Goal: Task Accomplishment & Management: Manage account settings

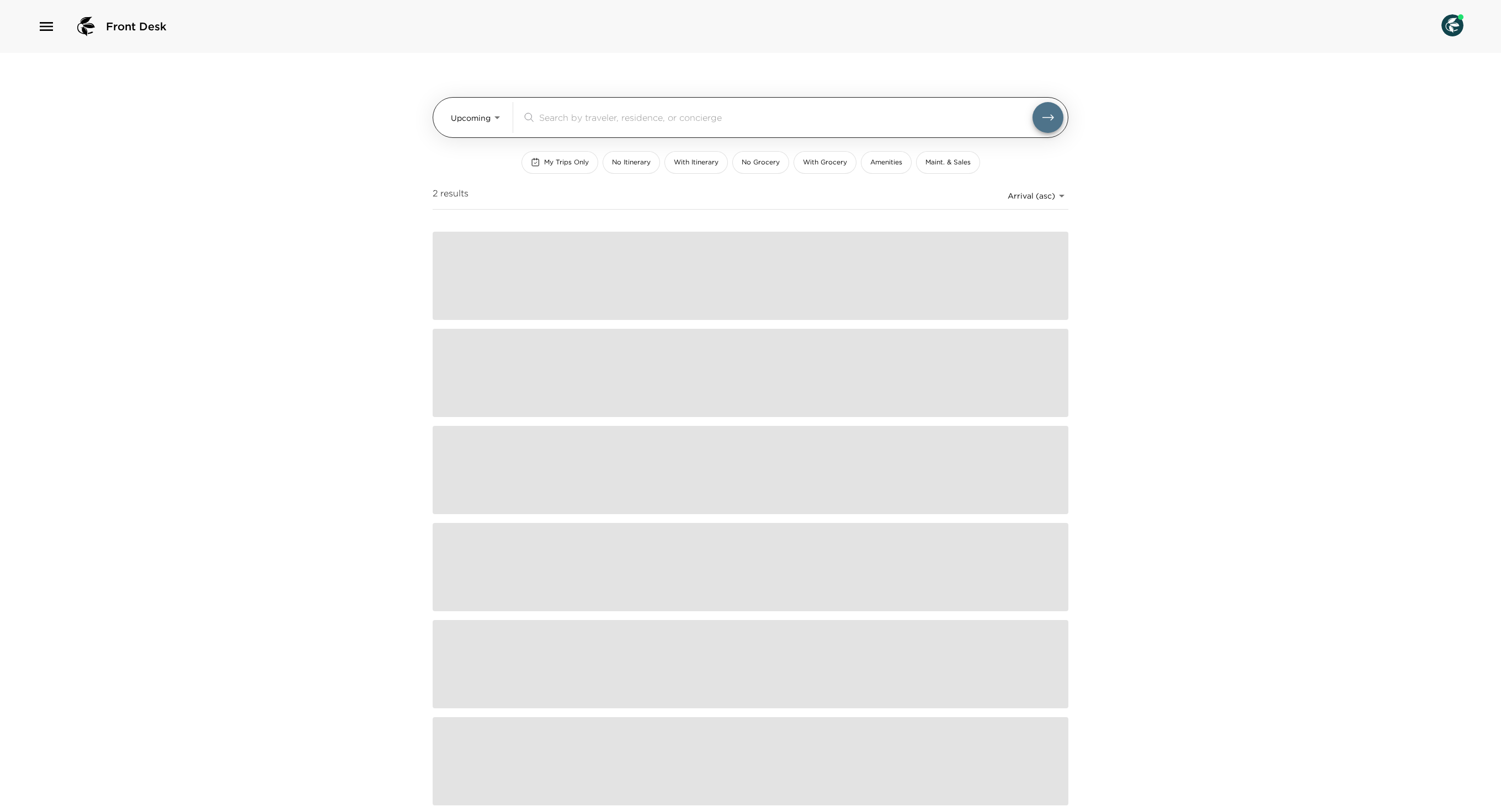
click at [487, 115] on body "Front Desk Upcoming Upcoming ​ My Trips Only No Itinerary With Itinerary No Gro…" at bounding box center [750, 406] width 1501 height 812
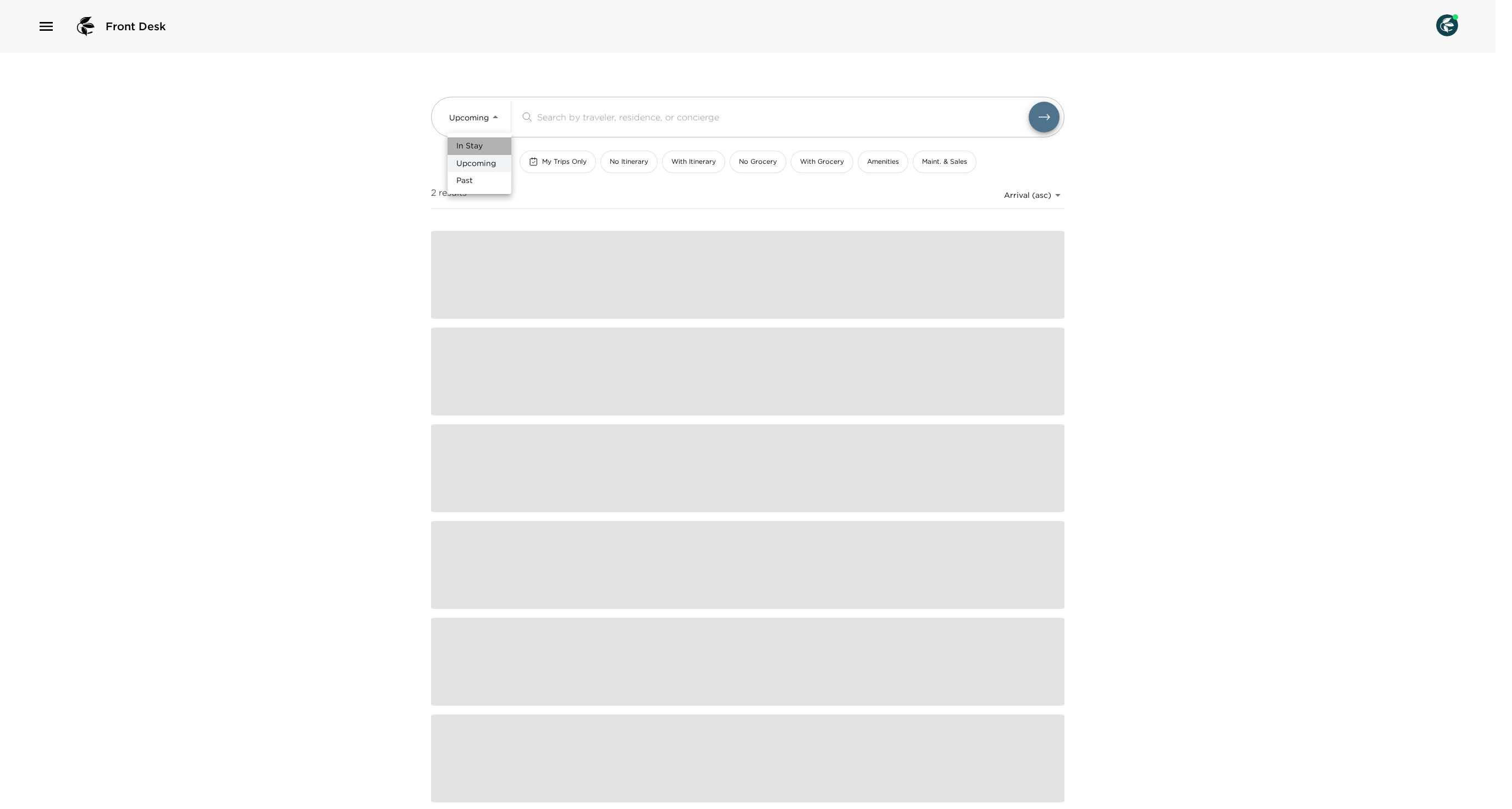
click at [483, 146] on span "In Stay" at bounding box center [469, 146] width 27 height 11
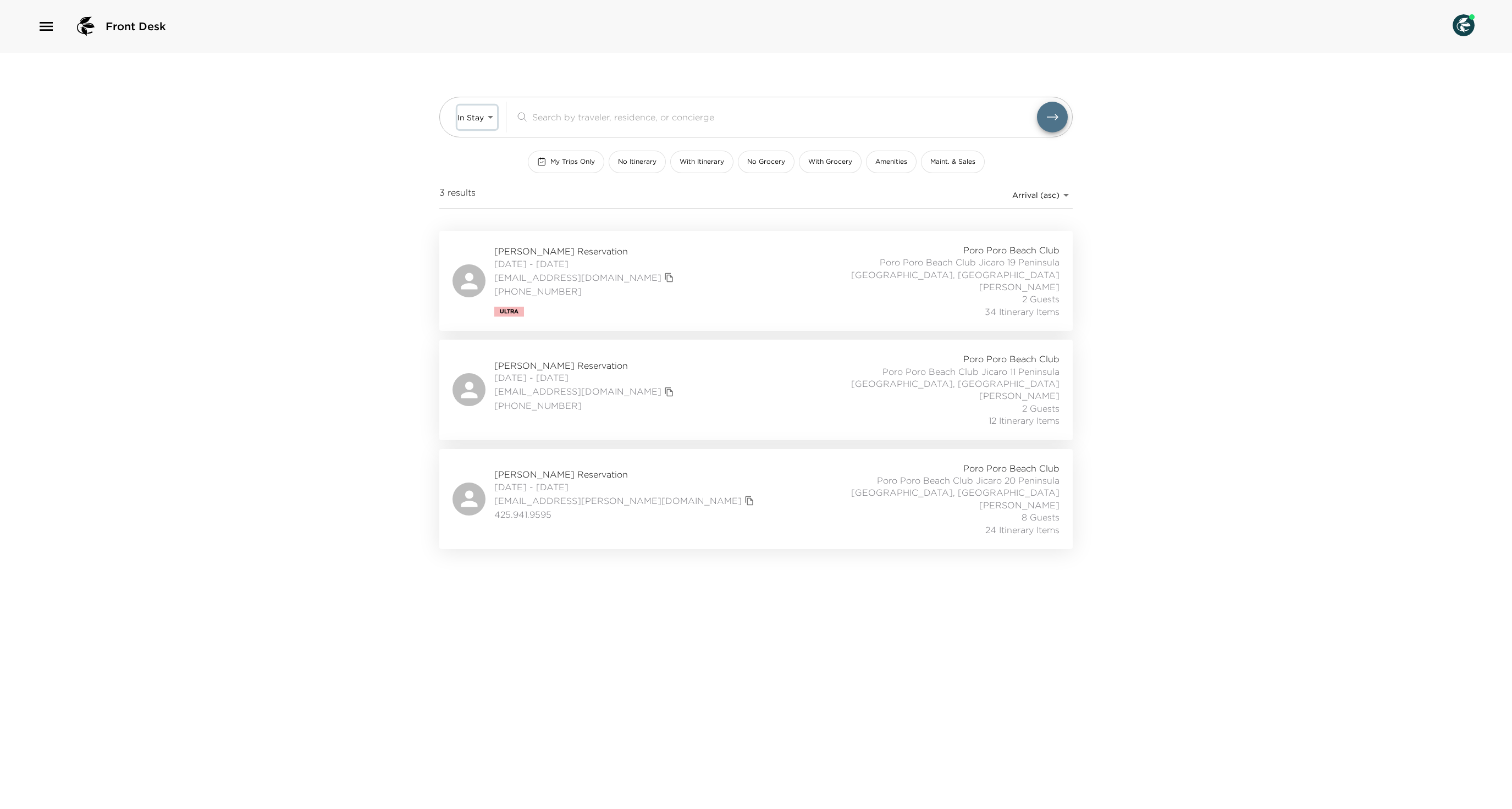
type input "In-Stay"
click at [781, 253] on div "[PERSON_NAME] Reservation [DATE] - [DATE] [EMAIL_ADDRESS][DOMAIN_NAME] [PHONE_N…" at bounding box center [756, 281] width 607 height 73
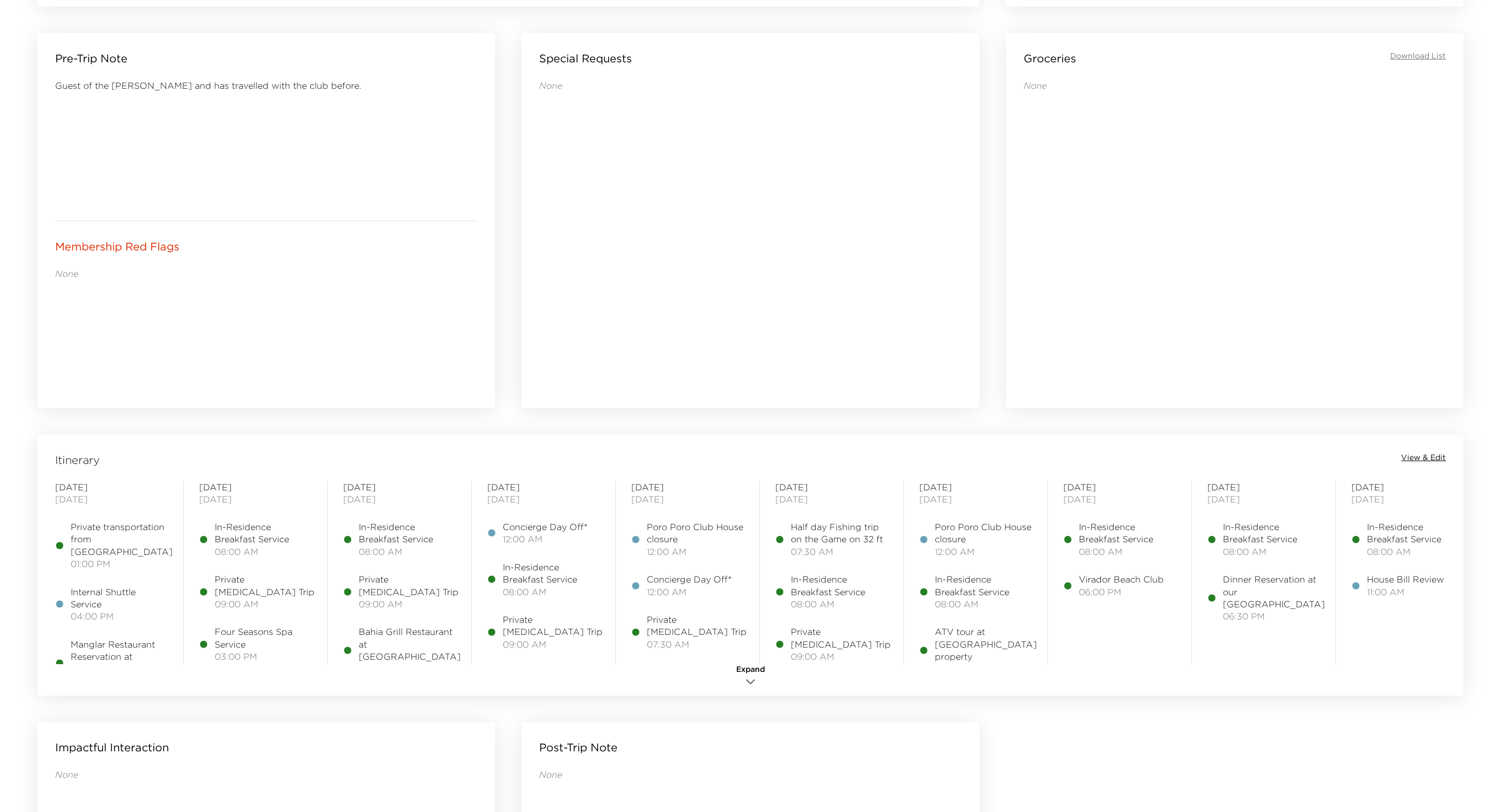
scroll to position [488, 0]
click at [1418, 465] on div "Itinerary View & Edit" at bounding box center [750, 456] width 1422 height 16
click at [1417, 457] on span "View & Edit" at bounding box center [1424, 454] width 44 height 11
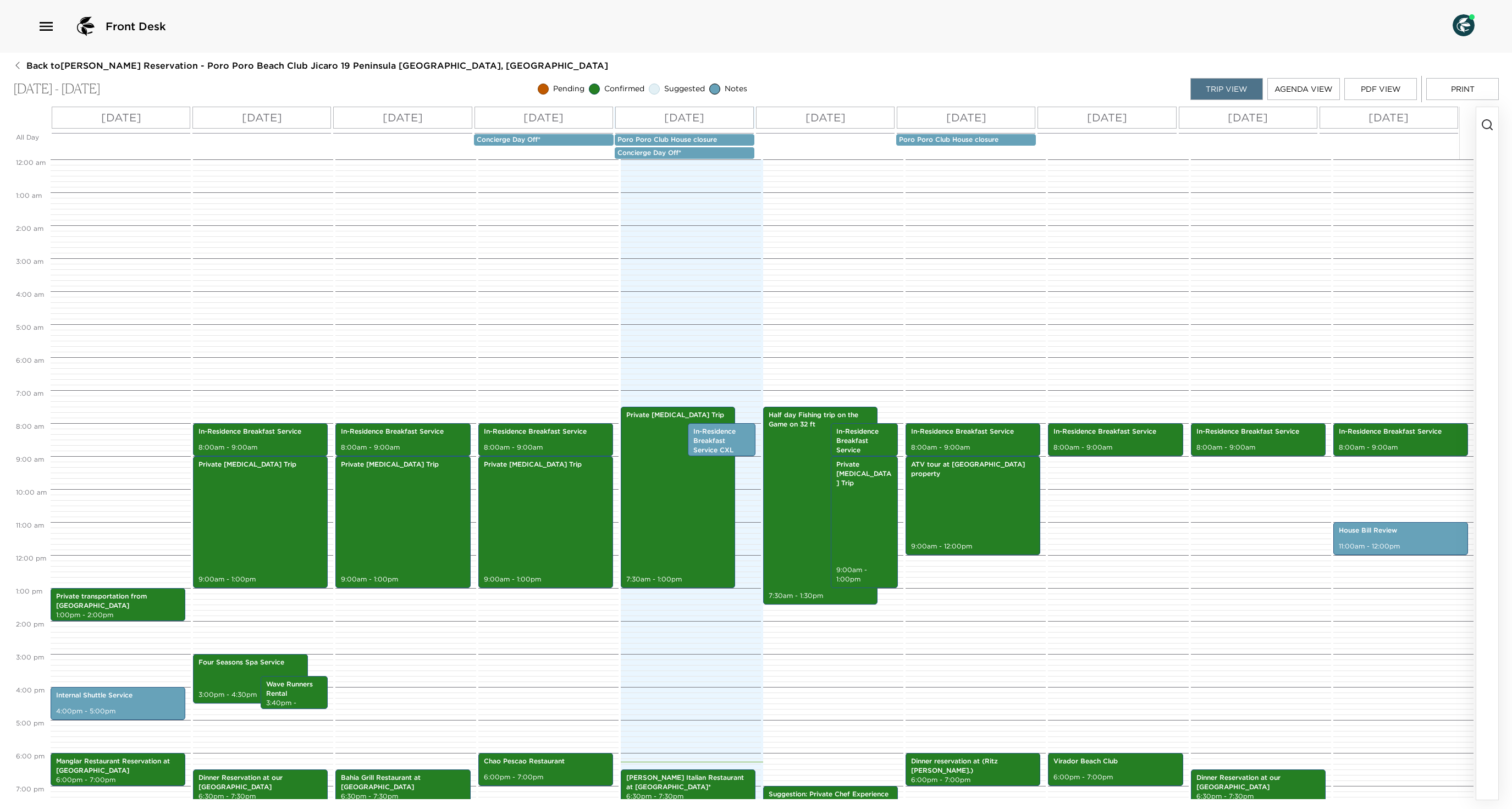
scroll to position [139, 0]
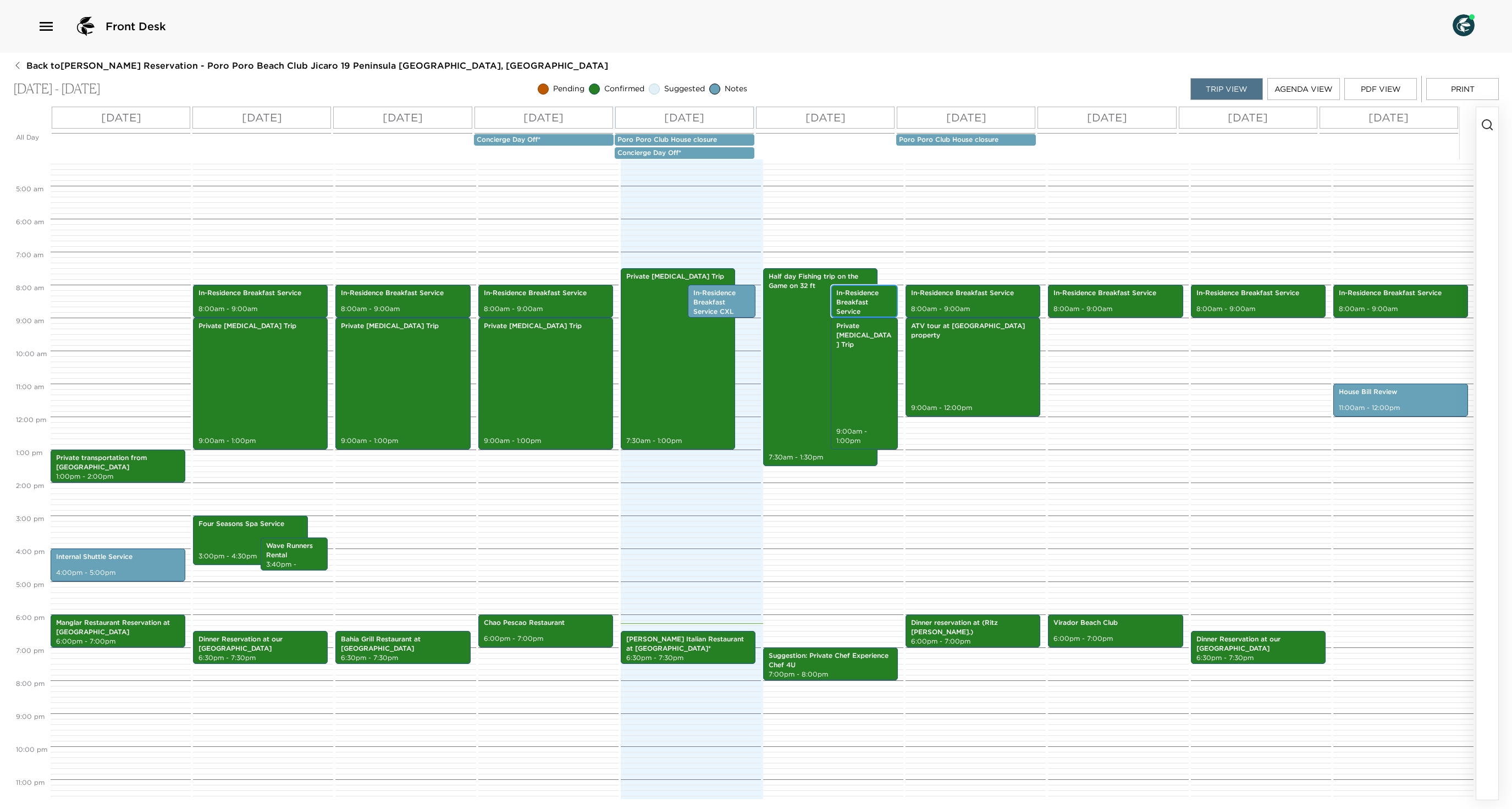
click at [852, 316] on p "In-Residence Breakfast Service" at bounding box center [864, 302] width 57 height 28
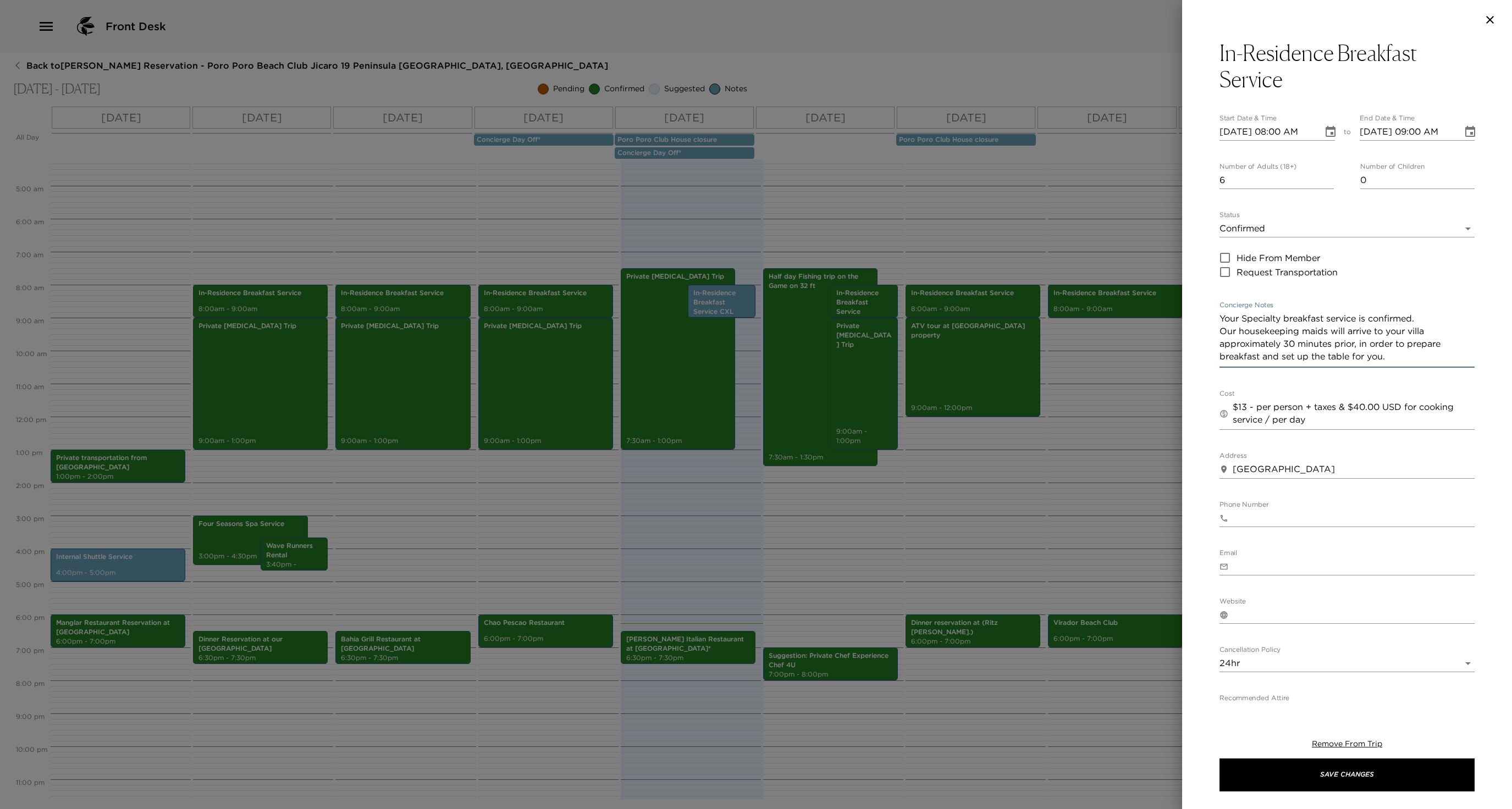
click at [1292, 365] on textarea "Your Specialty breakfast service is confirmed. Our housekeeping maids will arri…" at bounding box center [1348, 338] width 255 height 52
click at [1276, 427] on textarea "$13 - per person + taxes & $40.00 USD for cooking service / per day" at bounding box center [1353, 413] width 242 height 27
click at [1240, 177] on input "6" at bounding box center [1277, 180] width 115 height 17
click at [859, 395] on div at bounding box center [756, 404] width 1512 height 809
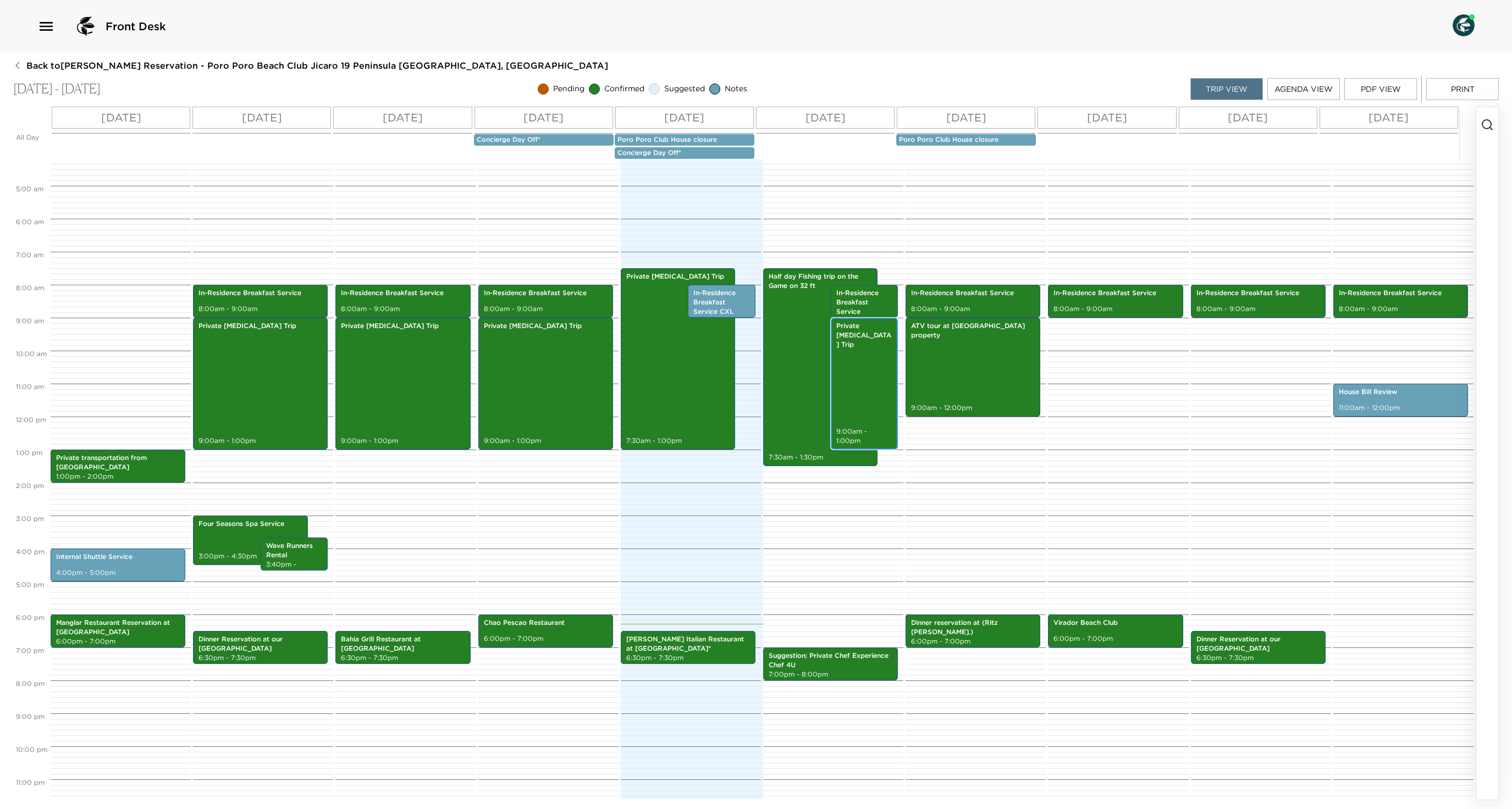
click at [852, 349] on p "Private Scuba Diving Trip" at bounding box center [864, 335] width 57 height 28
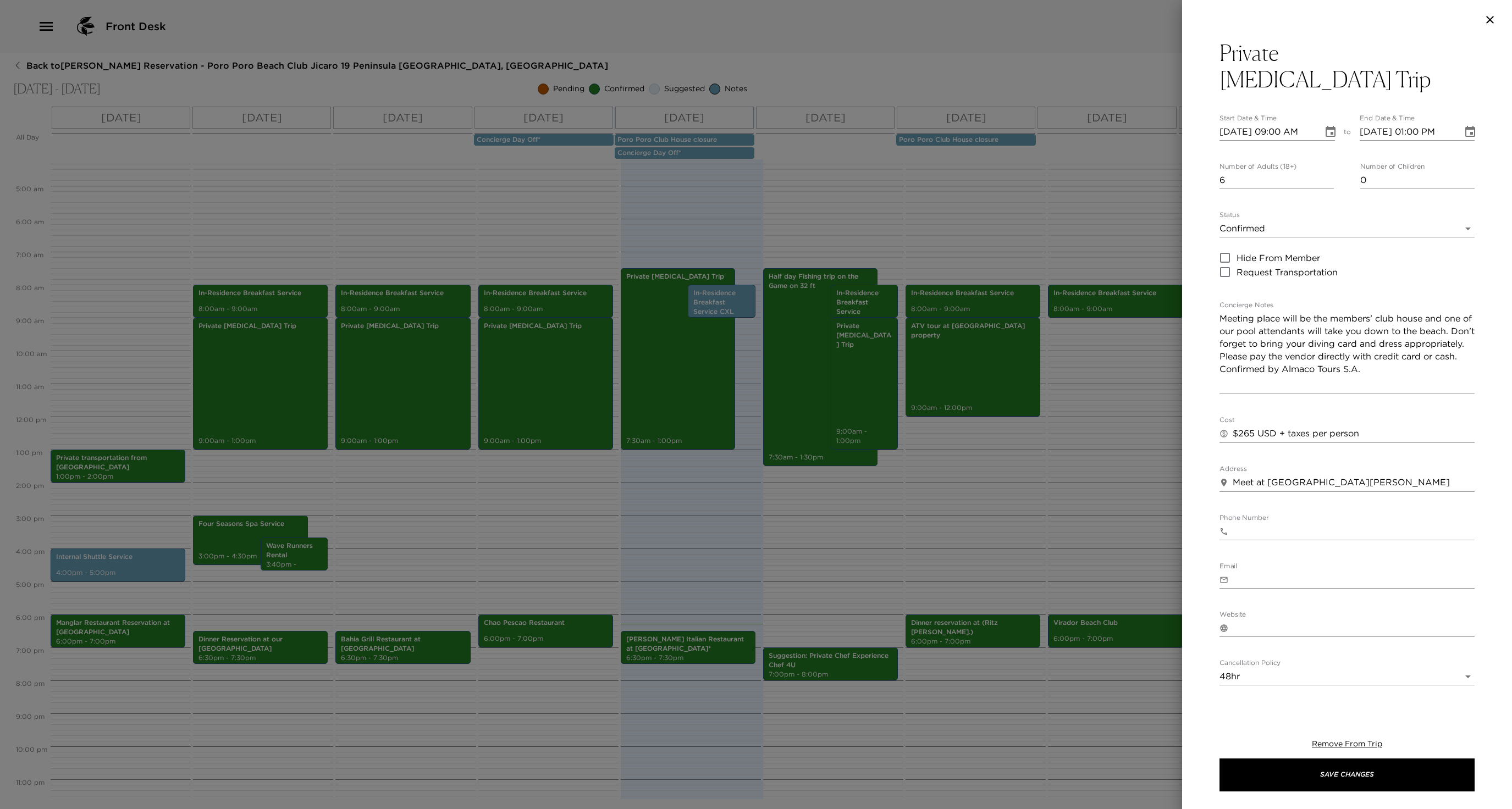
click at [841, 343] on div at bounding box center [756, 404] width 1512 height 809
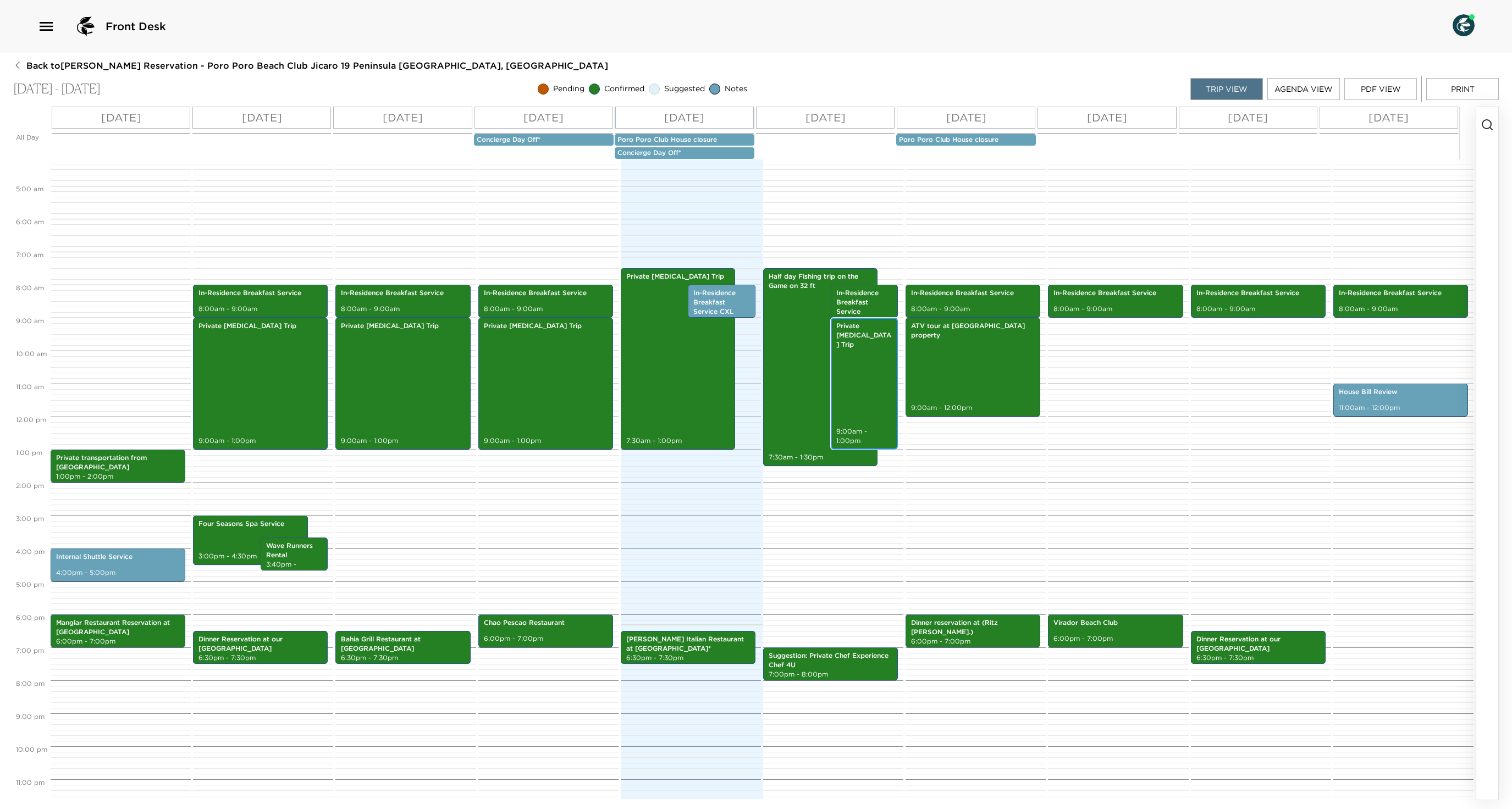
click at [861, 349] on p "Private Scuba Diving Trip" at bounding box center [864, 335] width 57 height 28
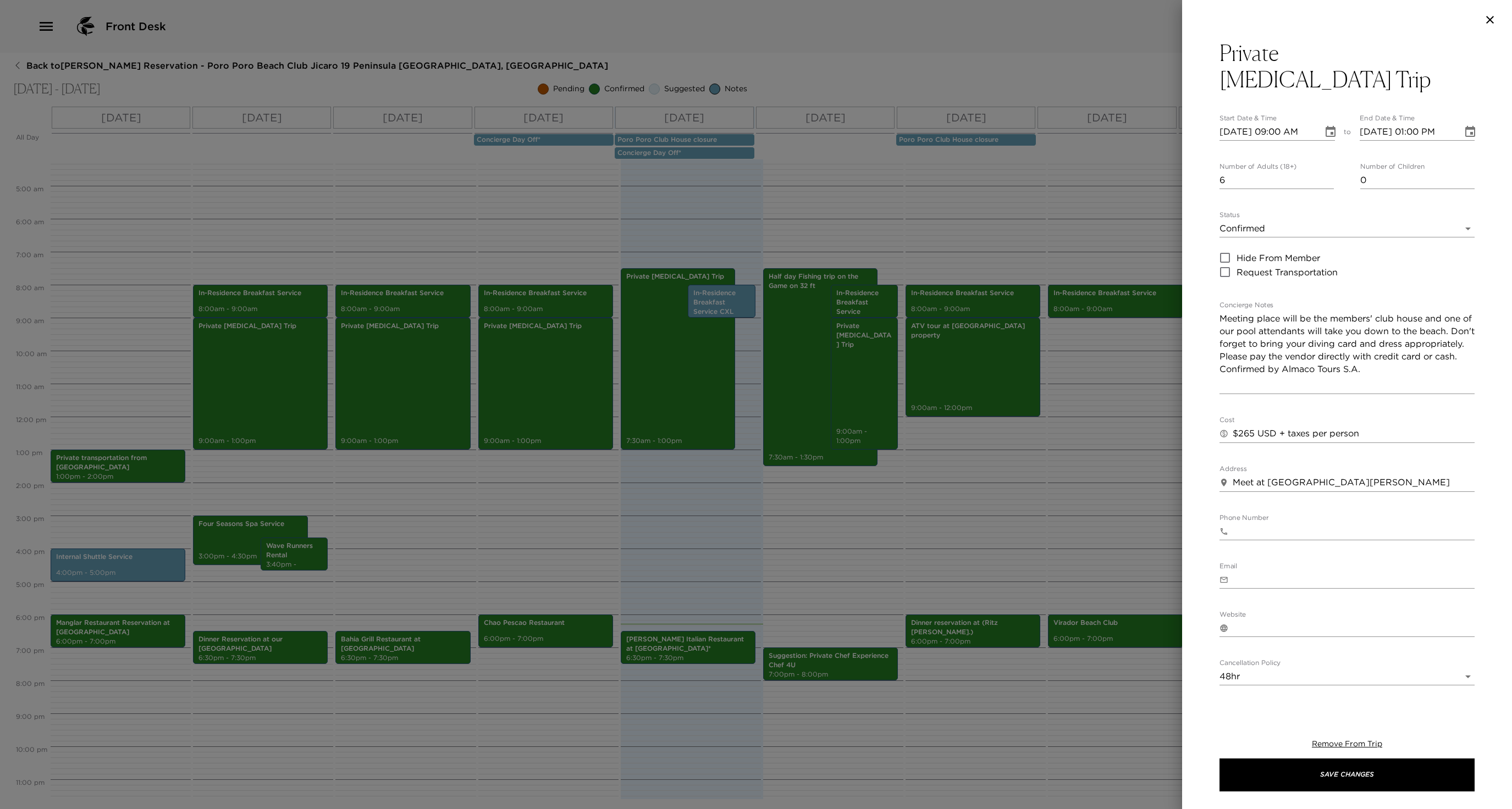
click at [755, 347] on div at bounding box center [756, 404] width 1512 height 809
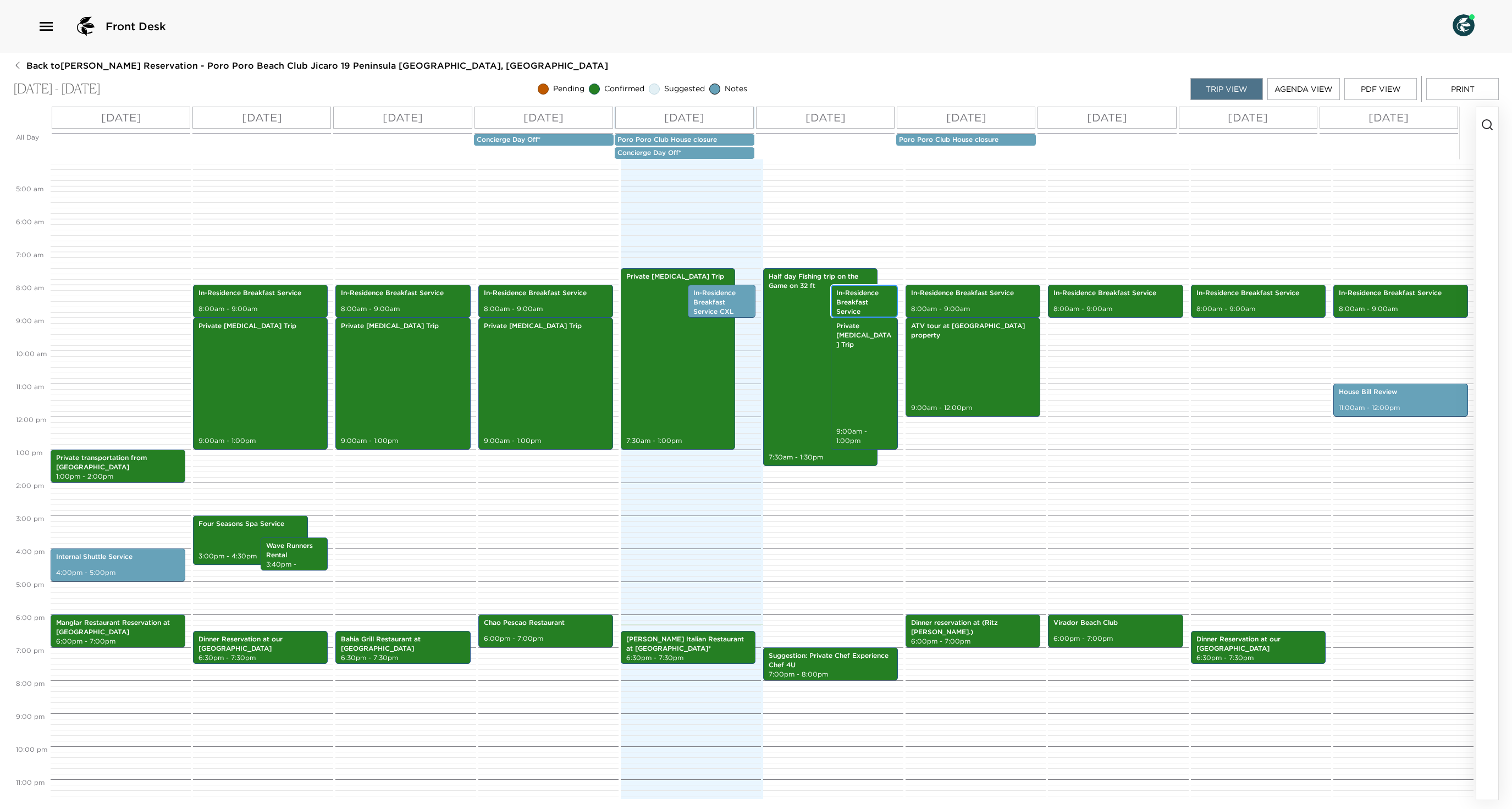
click at [844, 316] on p "In-Residence Breakfast Service" at bounding box center [864, 302] width 57 height 28
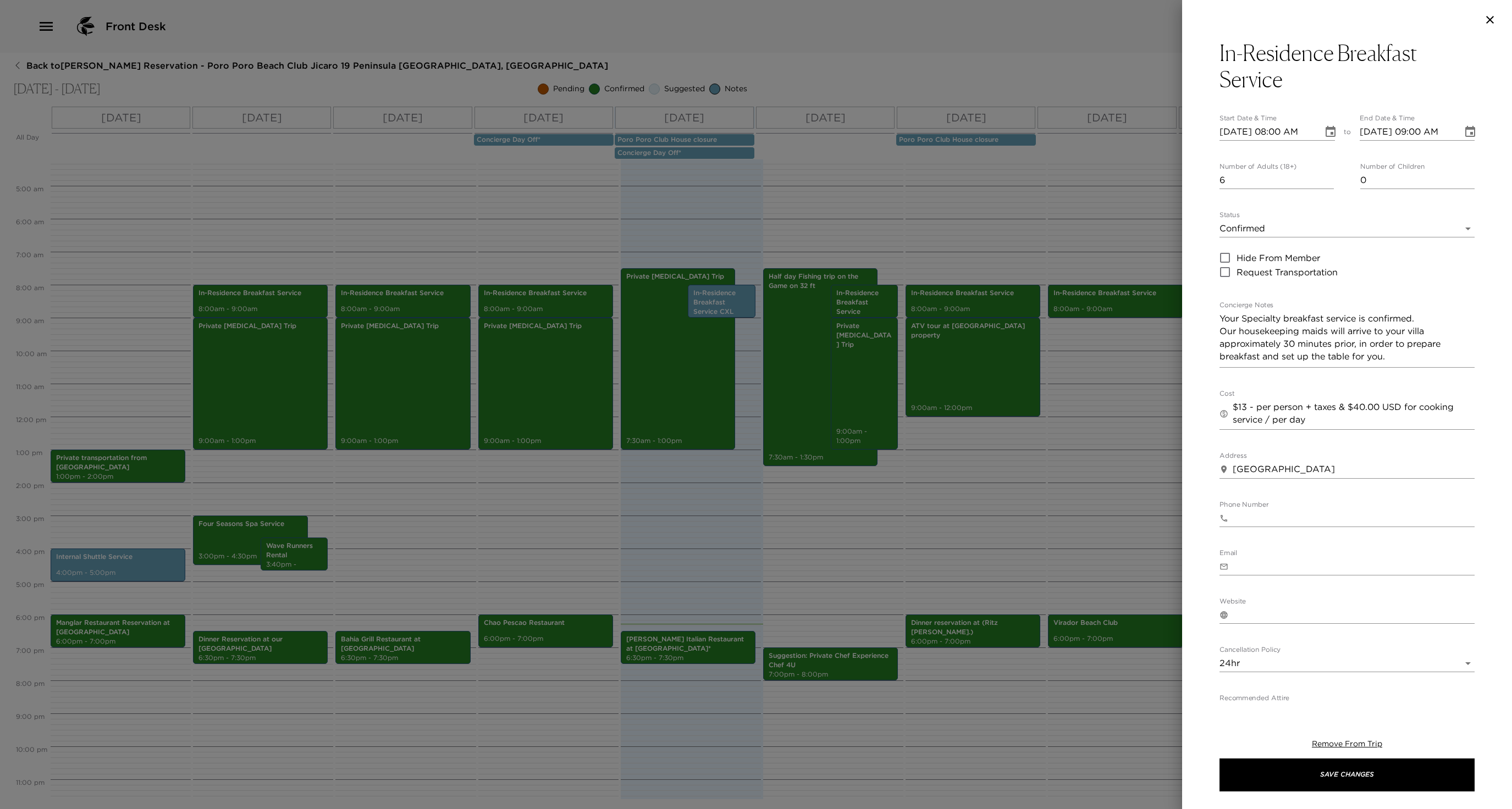
click at [801, 377] on div at bounding box center [756, 404] width 1512 height 809
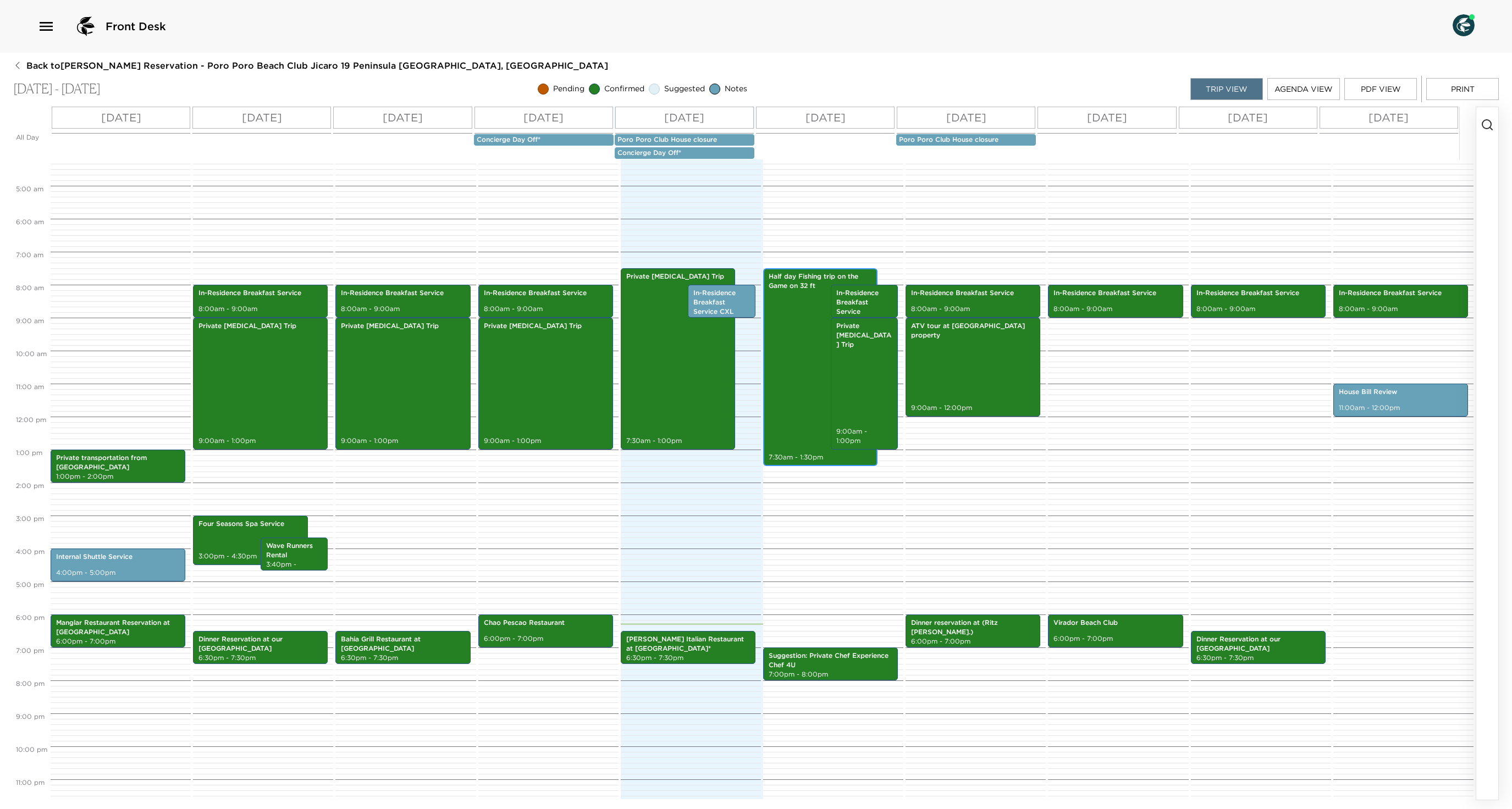
click at [781, 364] on div "Half day Fishing trip on the Game on 32 ft 7:30am - 1:30pm" at bounding box center [819, 367] width 107 height 195
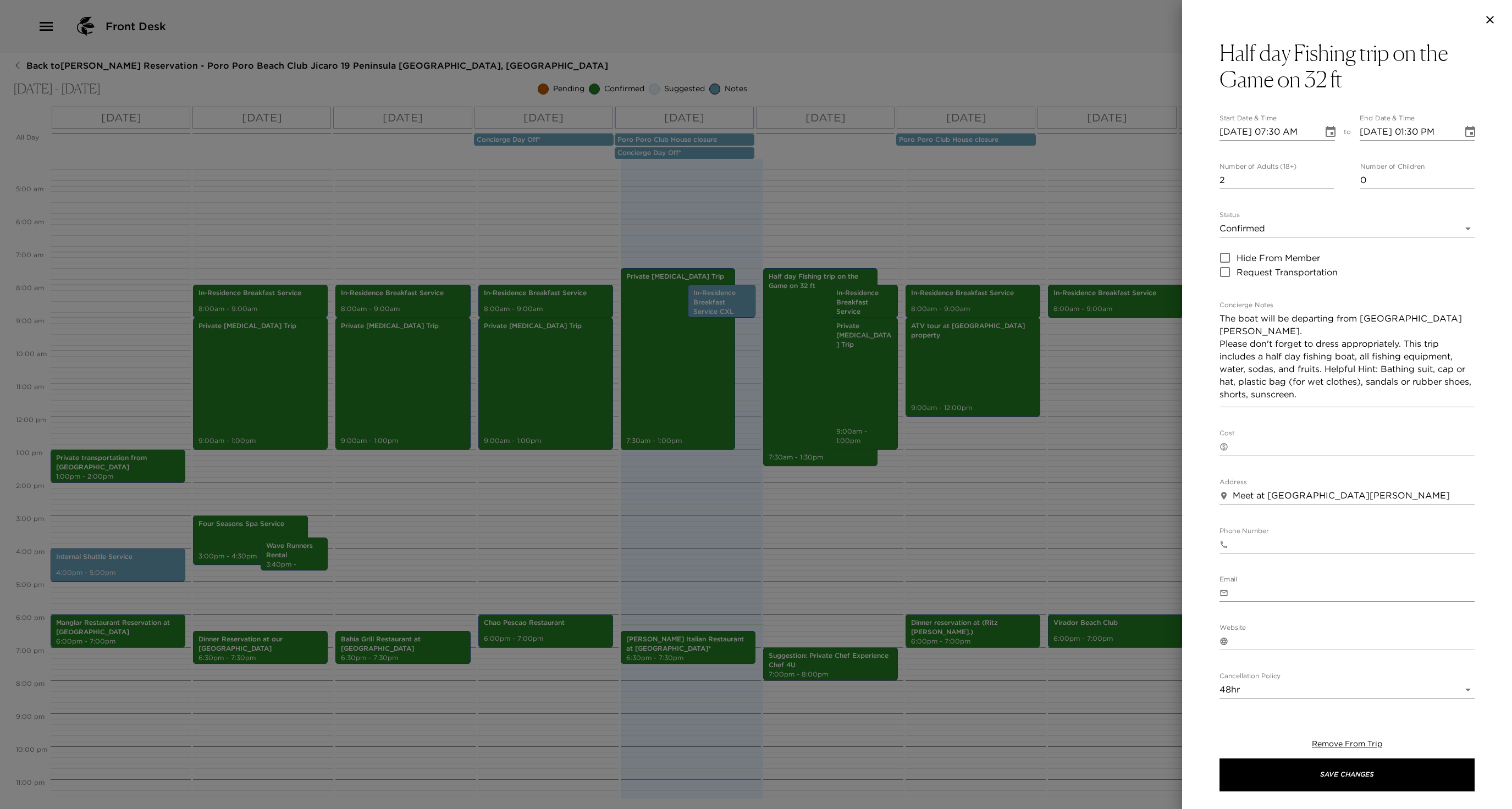
click at [830, 365] on div at bounding box center [756, 404] width 1512 height 809
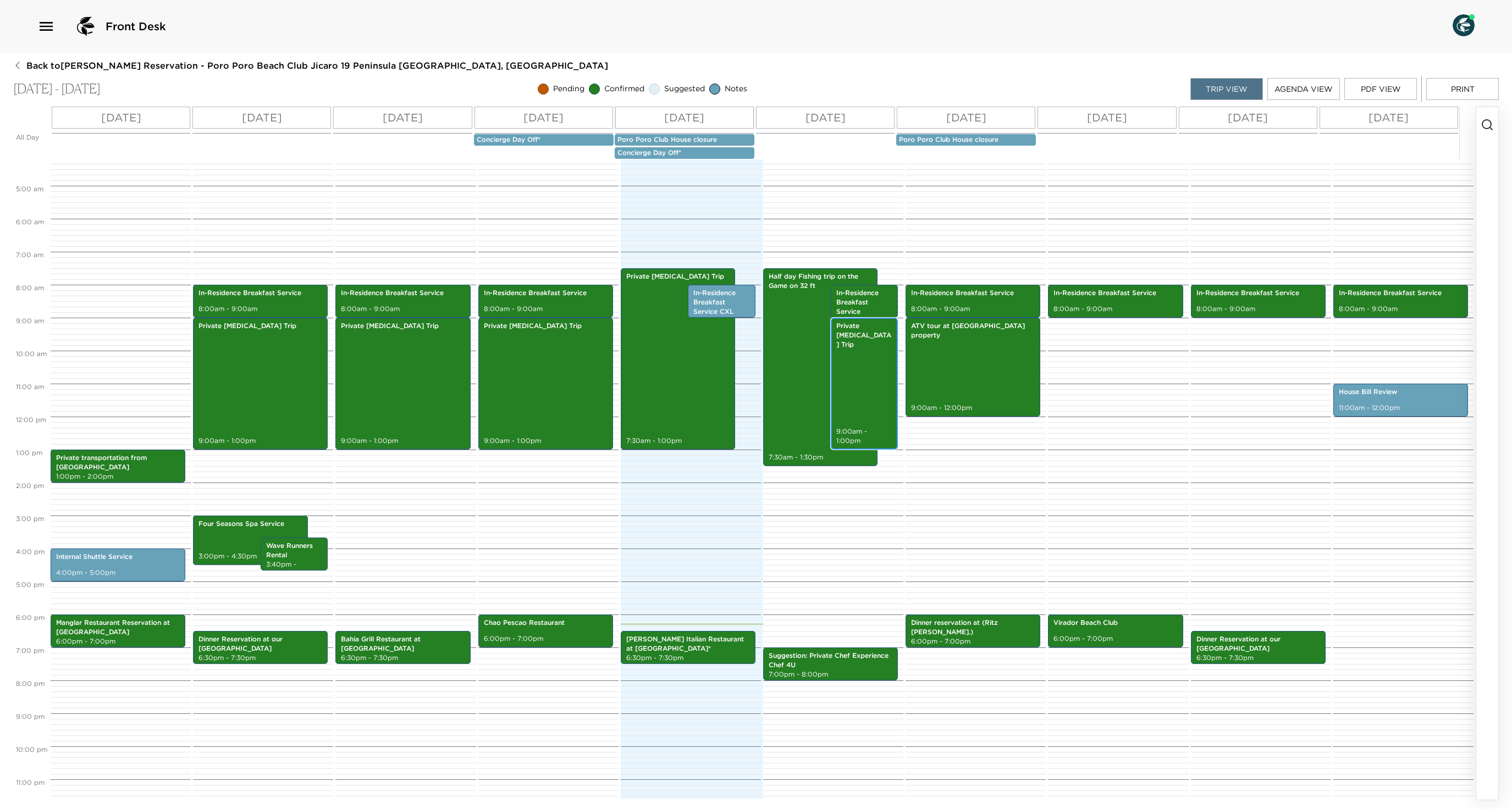
click at [837, 349] on p "Private Scuba Diving Trip" at bounding box center [864, 335] width 57 height 28
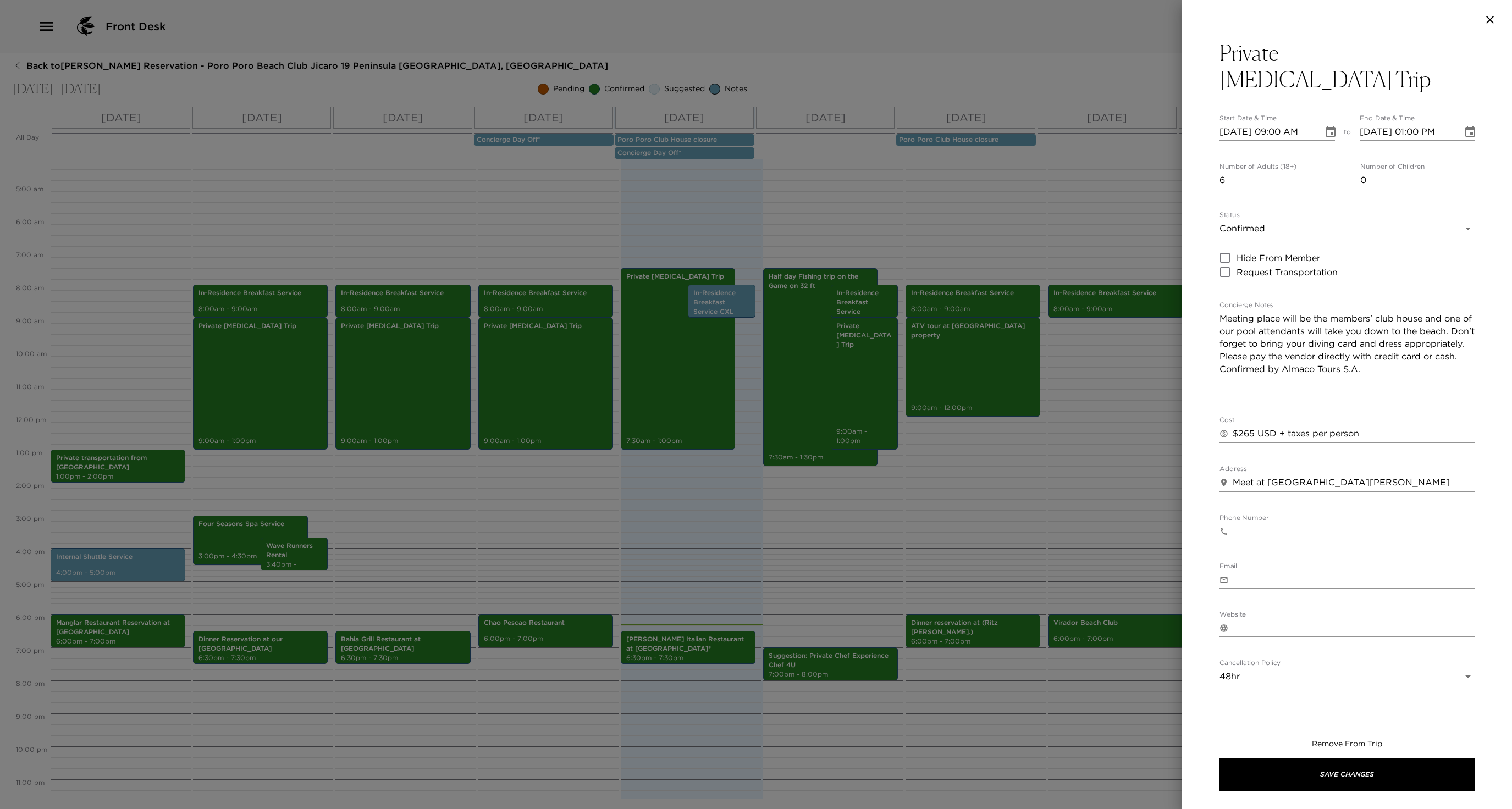
click at [860, 384] on div at bounding box center [756, 404] width 1512 height 809
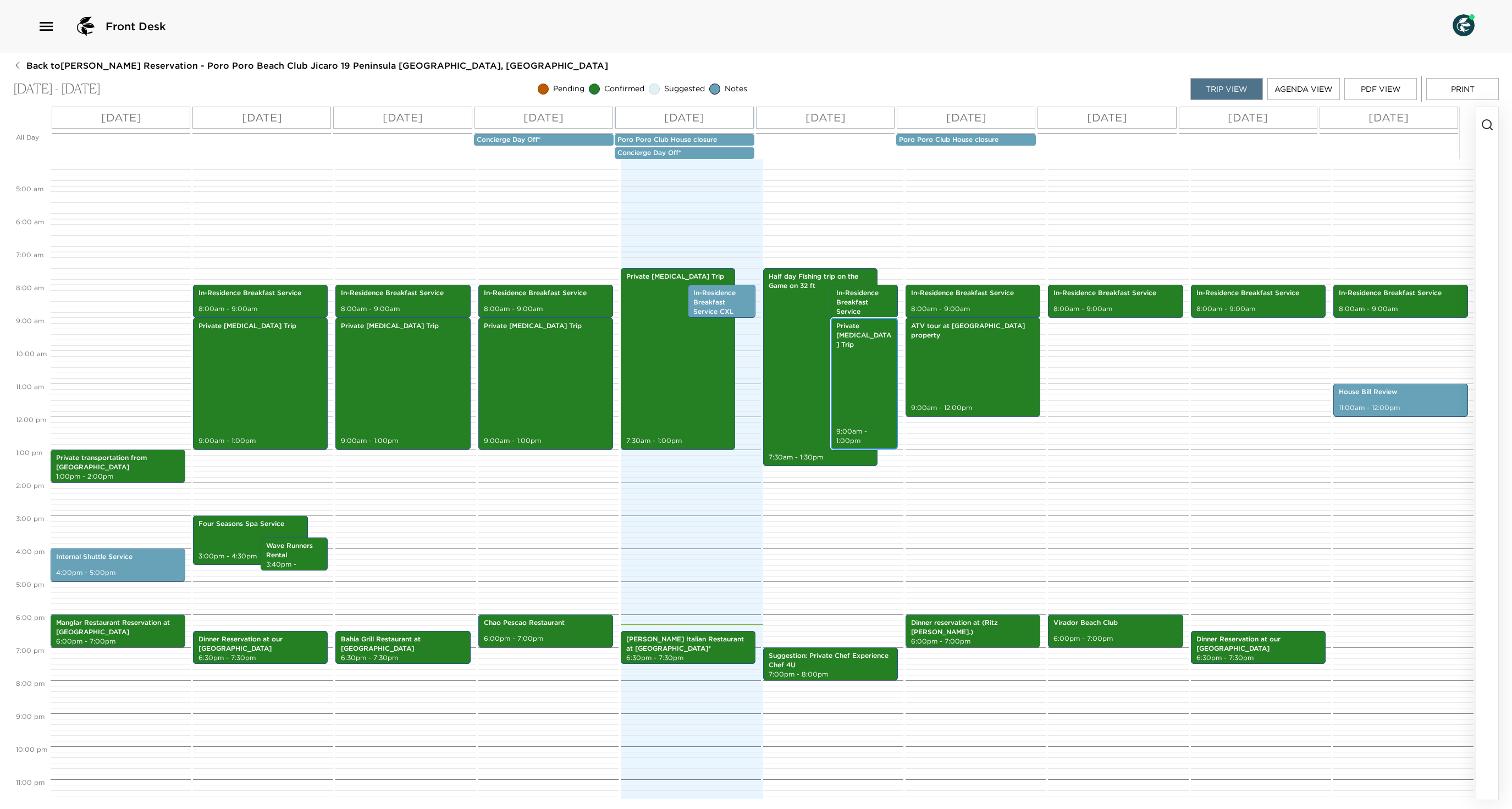
click at [860, 349] on p "Private Scuba Diving Trip" at bounding box center [864, 335] width 57 height 28
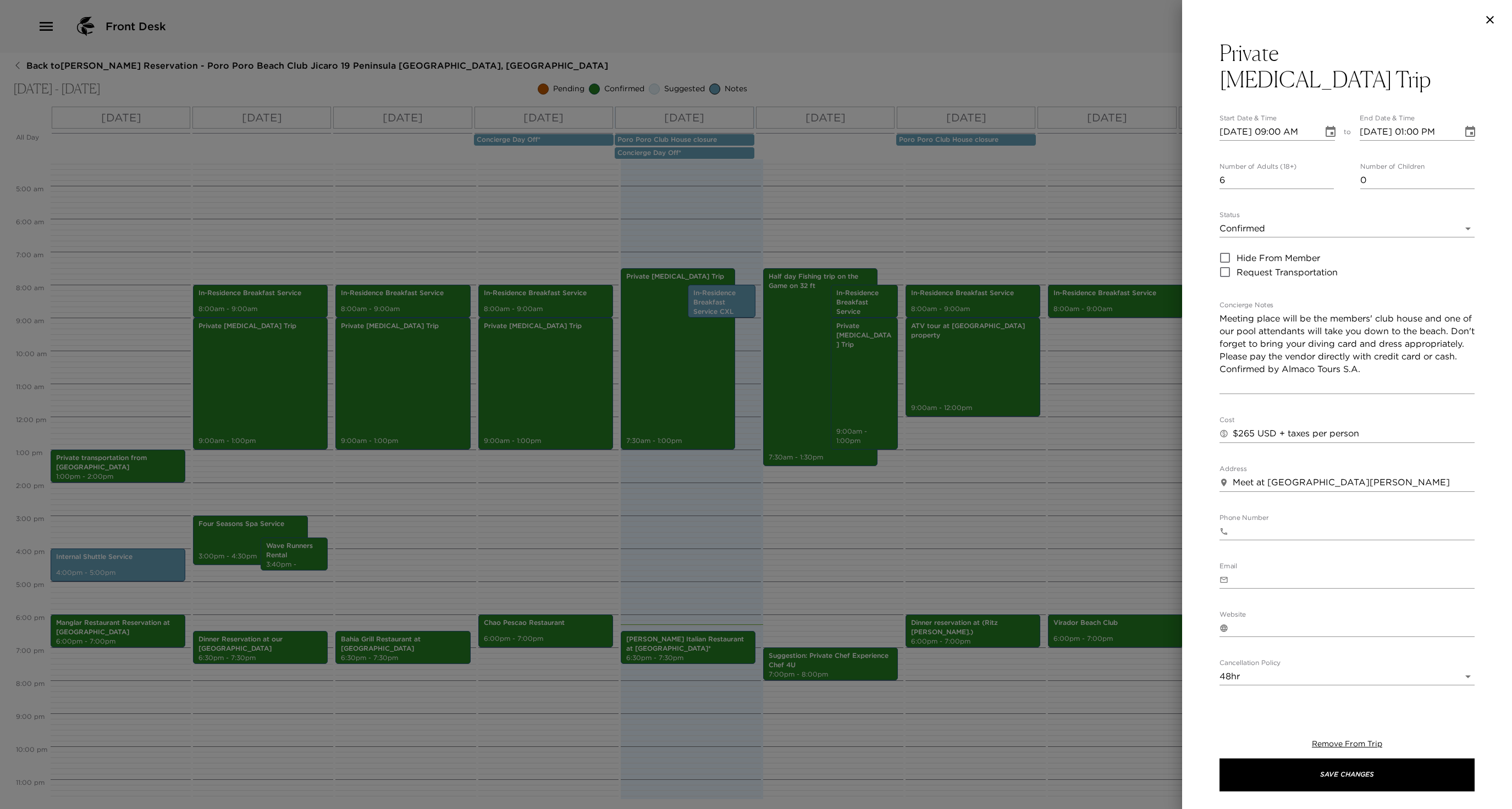
click at [842, 373] on div at bounding box center [756, 404] width 1512 height 809
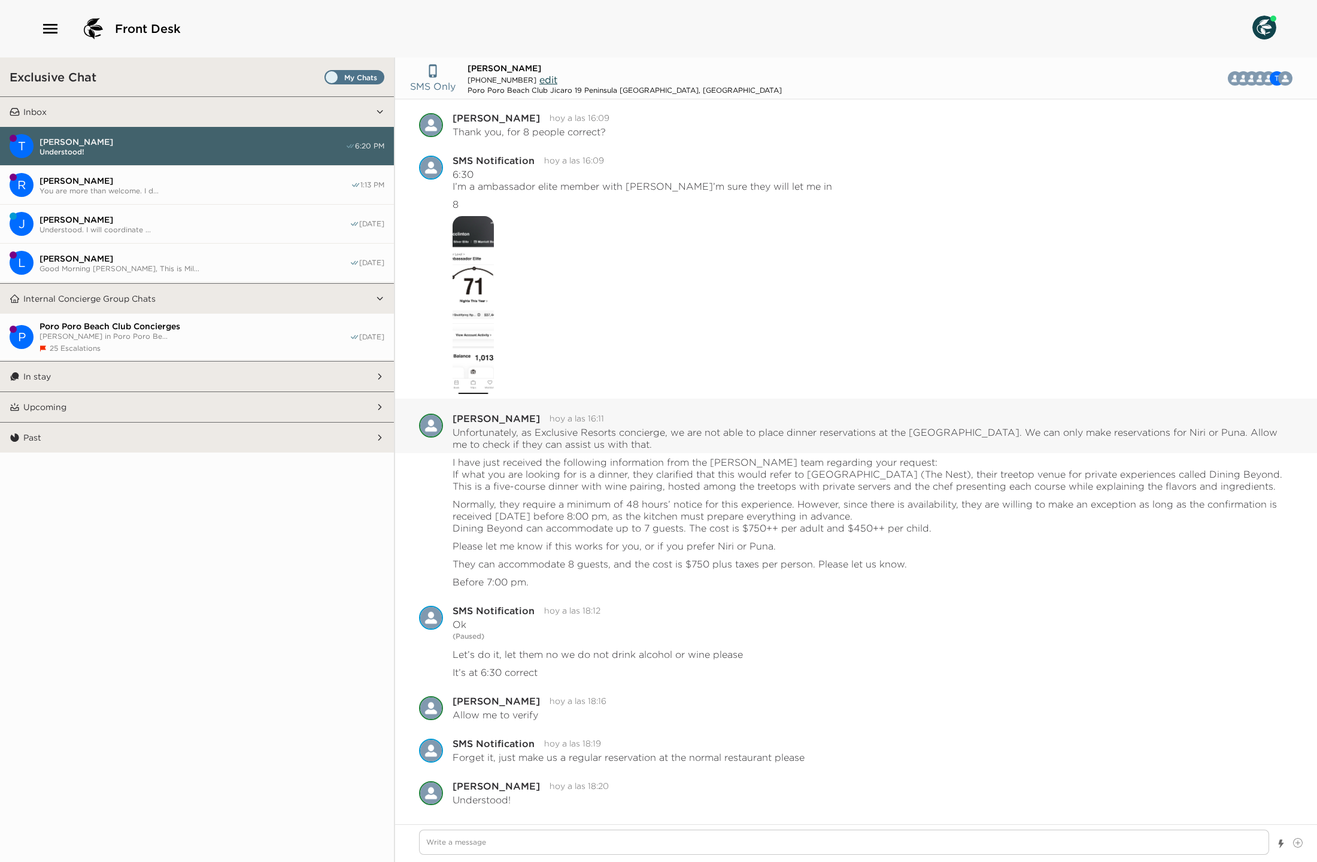
scroll to position [863, 0]
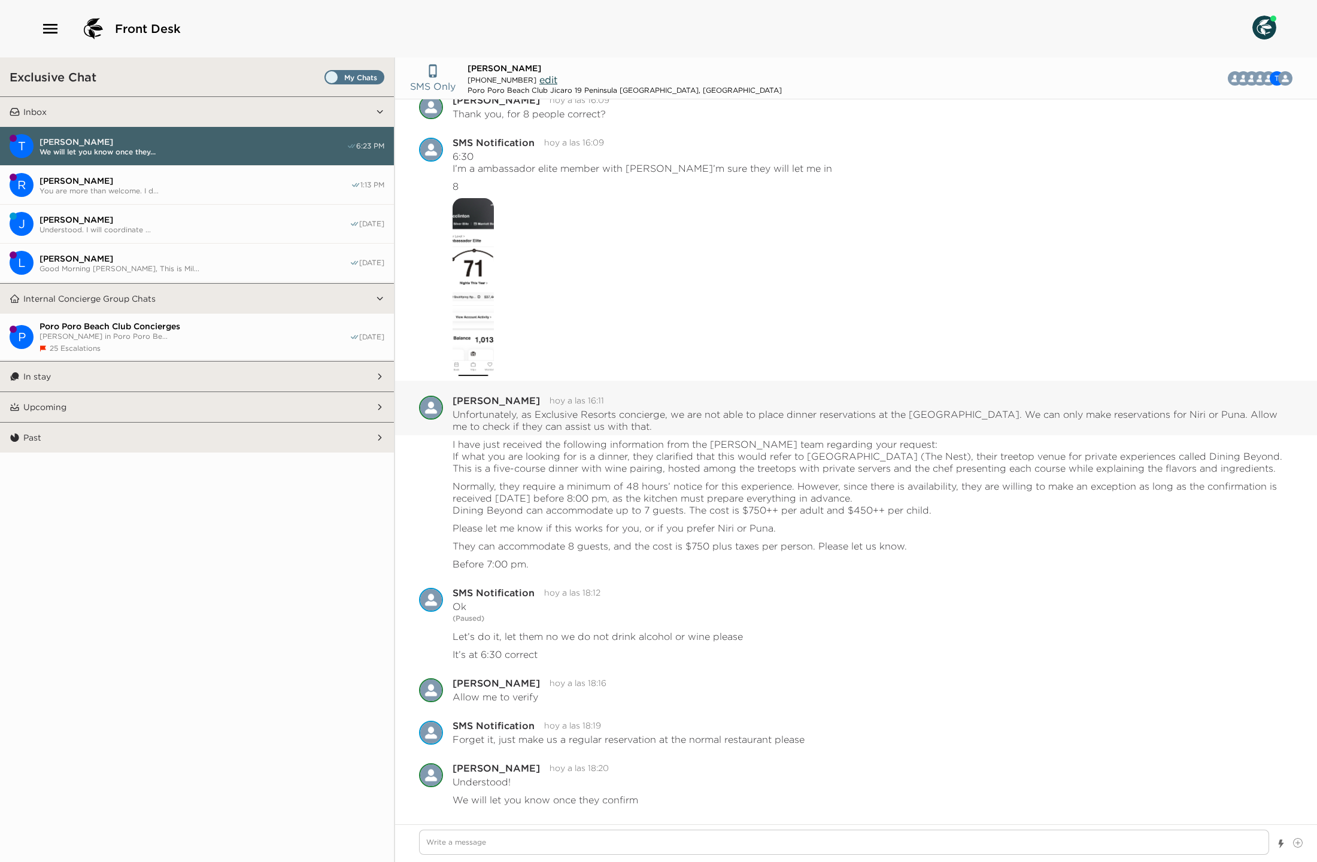
type textarea "x"
